Goal: Find specific page/section: Find specific page/section

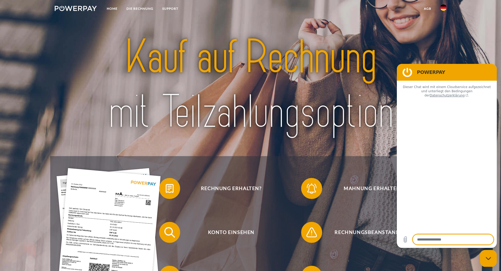
type textarea "*"
click at [340, 87] on img at bounding box center [250, 84] width 353 height 115
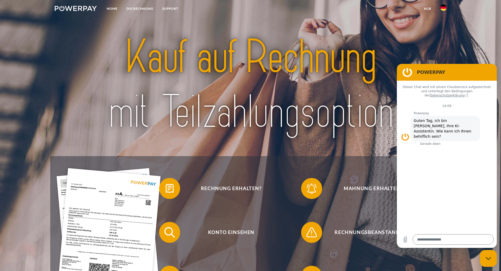
click at [442, 7] on img at bounding box center [443, 7] width 6 height 6
click at [445, 50] on img at bounding box center [443, 52] width 6 height 6
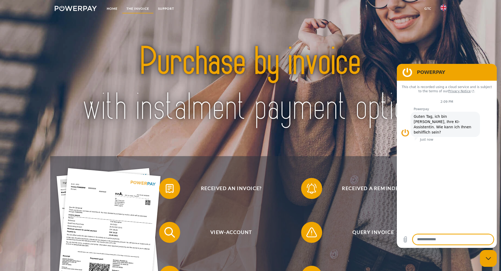
click at [138, 8] on link "THE INVOICE" at bounding box center [138, 8] width 32 height 9
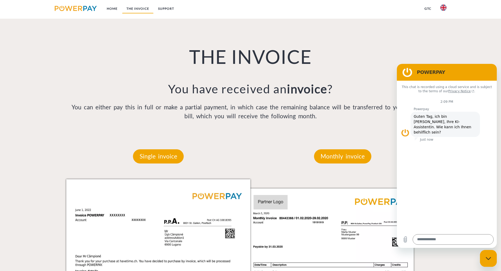
scroll to position [349, 0]
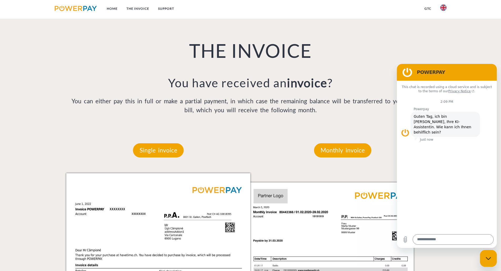
drag, startPoint x: 464, startPoint y: 73, endPoint x: 789, endPoint y: 127, distance: 329.9
click at [464, 73] on h2 "POWERPAY" at bounding box center [454, 72] width 75 height 6
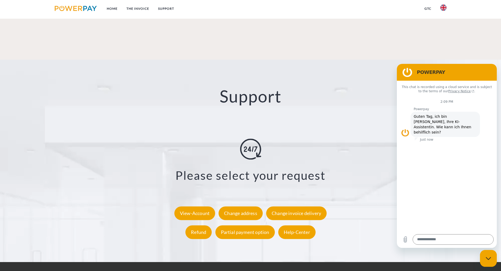
scroll to position [925, 0]
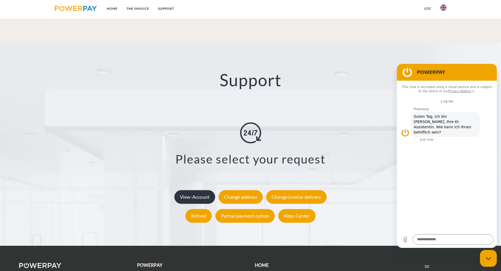
click at [202, 190] on div "View-Account" at bounding box center [194, 197] width 41 height 14
